Goal: Navigation & Orientation: Find specific page/section

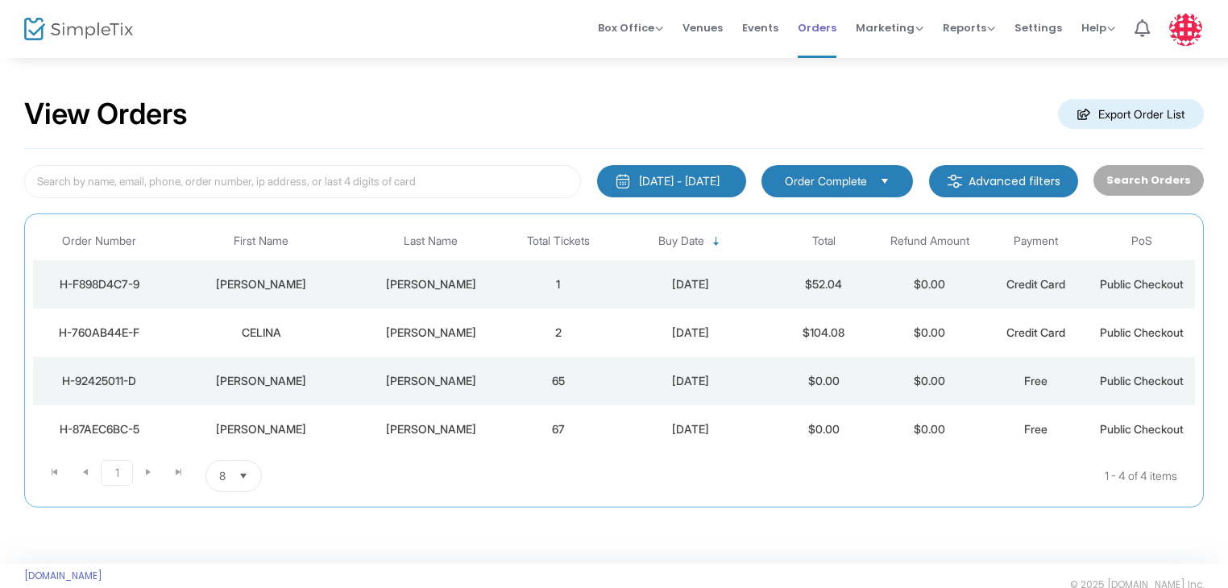
click at [819, 25] on span "Orders" at bounding box center [817, 27] width 39 height 41
click at [761, 31] on span "Events" at bounding box center [760, 27] width 36 height 41
